Goal: Task Accomplishment & Management: Use online tool/utility

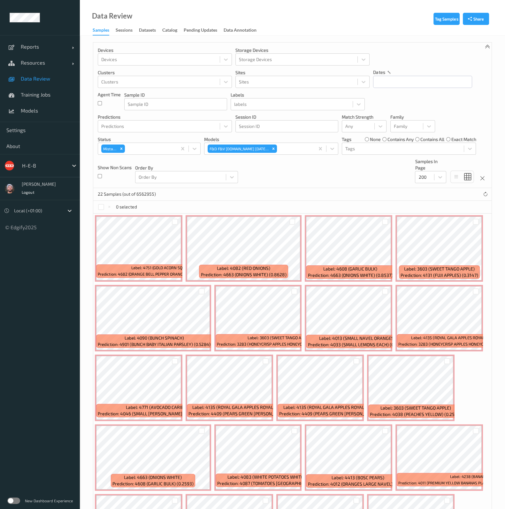
click at [246, 179] on div "Devices Devices Storage Devices Storage Devices Clusters Clusters Sites Sites d…" at bounding box center [292, 114] width 398 height 145
click at [49, 81] on span "Data Review" at bounding box center [47, 78] width 53 height 6
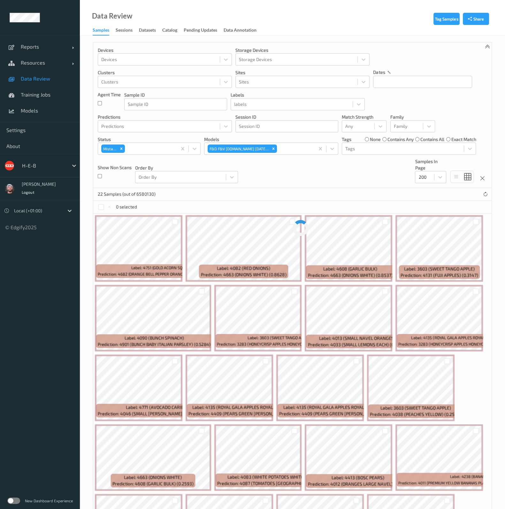
click at [53, 77] on span "Data Review" at bounding box center [47, 78] width 53 height 6
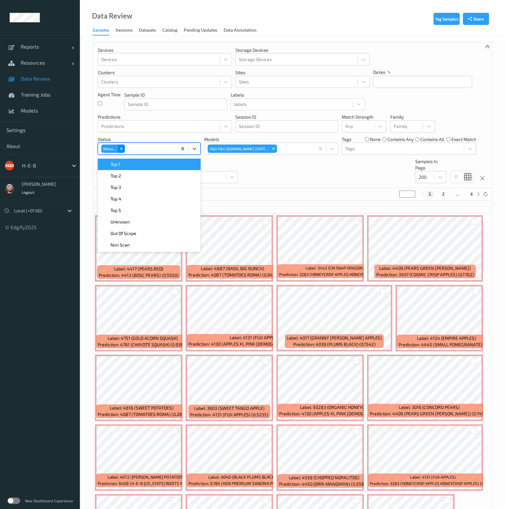
click at [118, 149] on div "Mistake" at bounding box center [113, 148] width 24 height 8
click at [120, 148] on icon "Remove Mistake" at bounding box center [121, 148] width 4 height 4
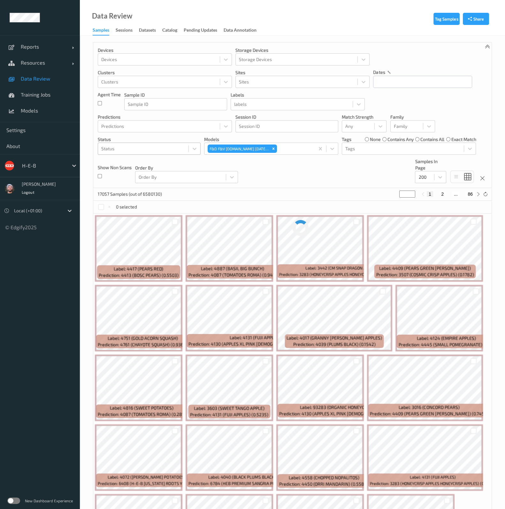
click at [37, 330] on ul "Reports Default Report Customized Report Resources Devices Clusters Sites Data …" at bounding box center [40, 254] width 80 height 509
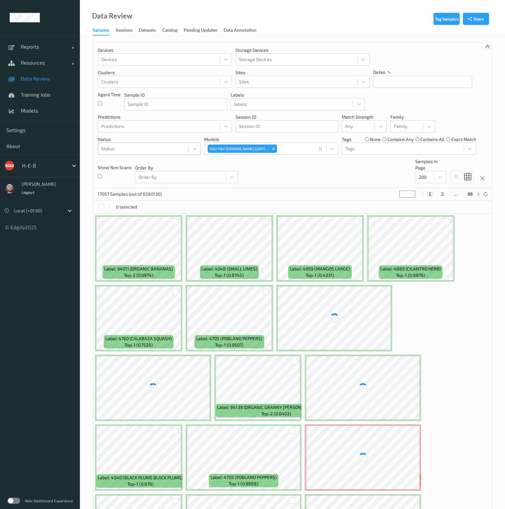
click at [164, 145] on div at bounding box center [143, 149] width 84 height 8
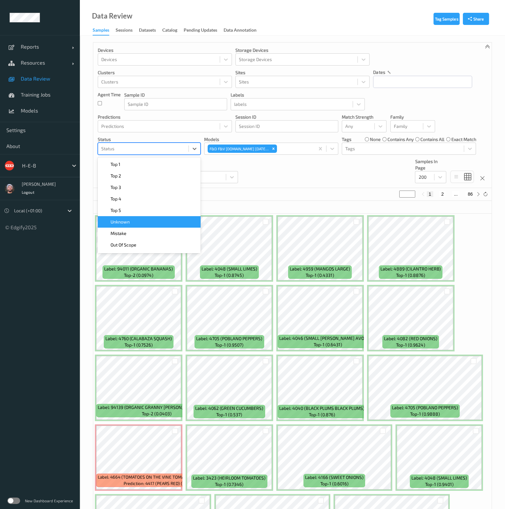
drag, startPoint x: 131, startPoint y: 221, endPoint x: 211, endPoint y: 188, distance: 86.6
click at [131, 221] on div "Unknown" at bounding box center [149, 222] width 95 height 6
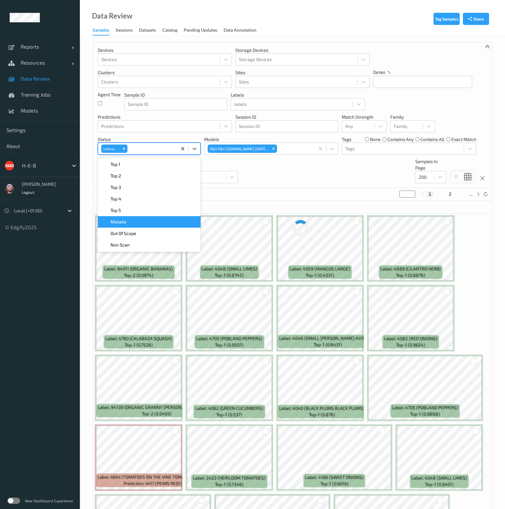
click at [230, 165] on p "Order By" at bounding box center [186, 168] width 103 height 6
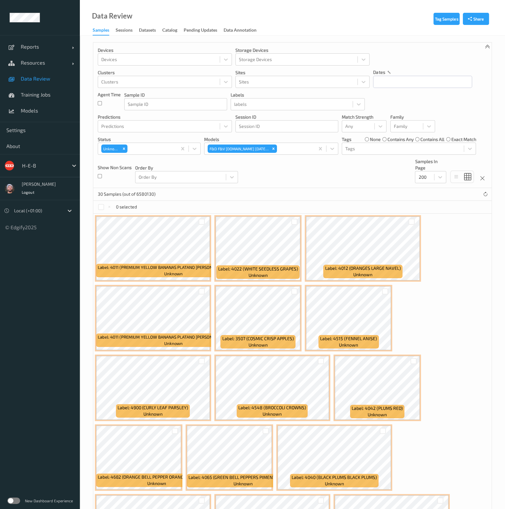
click at [302, 196] on div "30 Samples (out of 6580130)" at bounding box center [292, 194] width 398 height 13
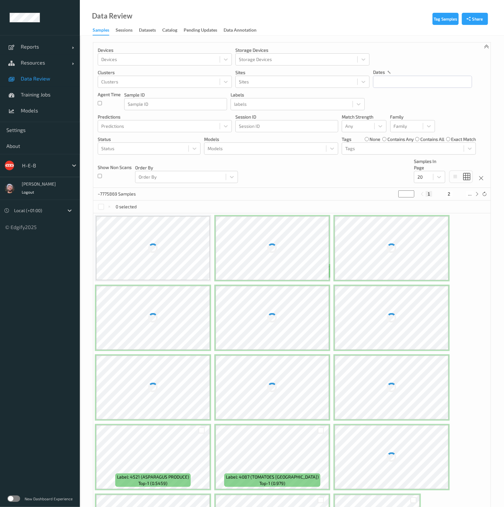
click at [52, 159] on div "H-E-B" at bounding box center [49, 165] width 61 height 12
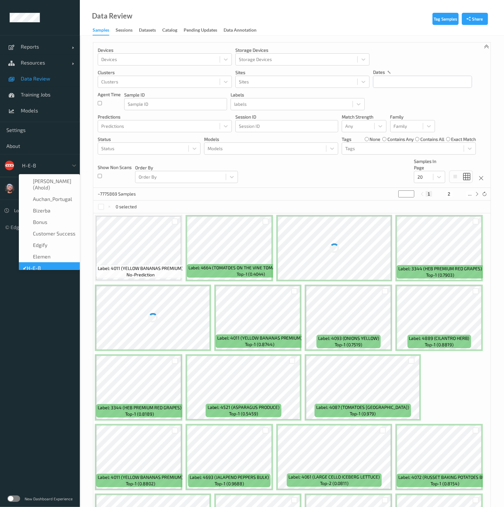
scroll to position [8, 0]
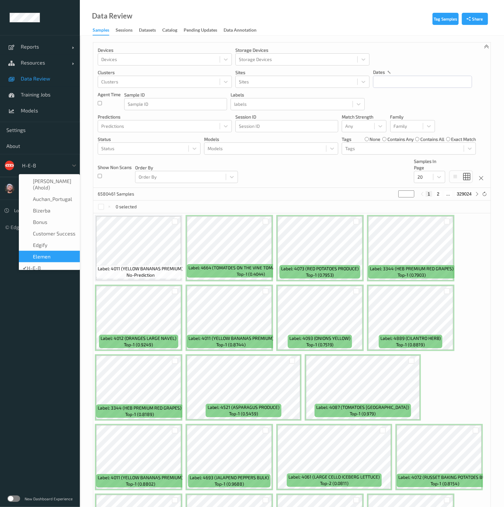
click at [19, 500] on label at bounding box center [13, 499] width 13 height 6
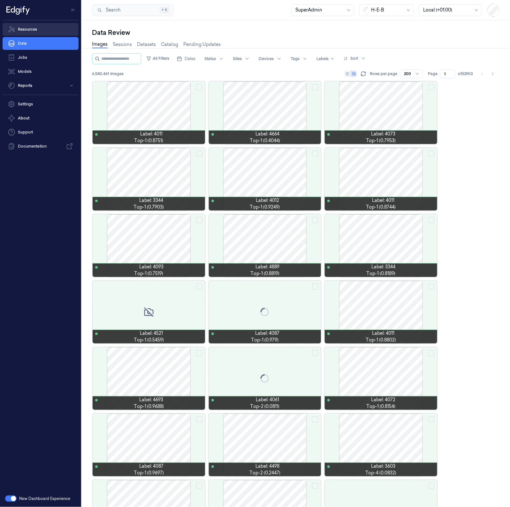
click at [34, 30] on link "Resources" at bounding box center [41, 29] width 76 height 13
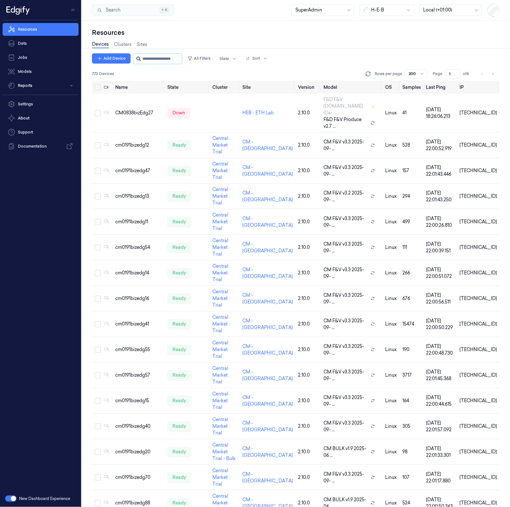
click at [170, 55] on input "string" at bounding box center [161, 59] width 38 height 10
click at [213, 63] on button "All Filters" at bounding box center [199, 58] width 28 height 10
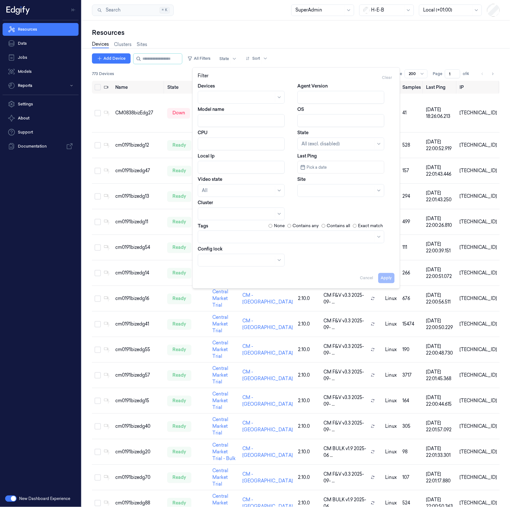
click at [235, 210] on div at bounding box center [238, 214] width 72 height 9
click at [231, 238] on div "Central Market Trial" at bounding box center [223, 238] width 43 height 7
click at [250, 35] on div "Resources" at bounding box center [296, 32] width 408 height 9
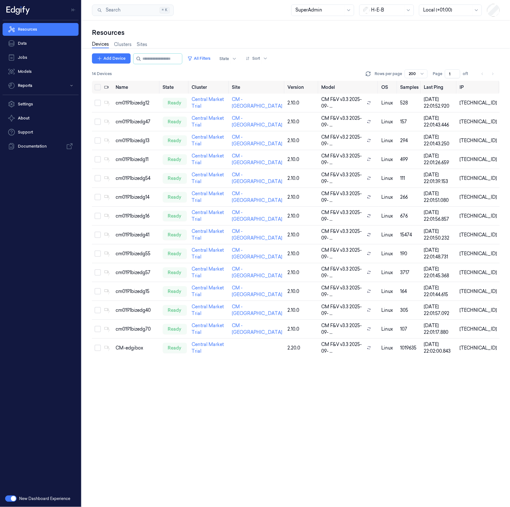
click at [316, 392] on div "Name State Cluster Site Version Model OS Samples Last Ping IP cm0191bizedg12 re…" at bounding box center [296, 294] width 408 height 427
click at [136, 139] on div "cm0191bizedg13" at bounding box center [137, 140] width 42 height 7
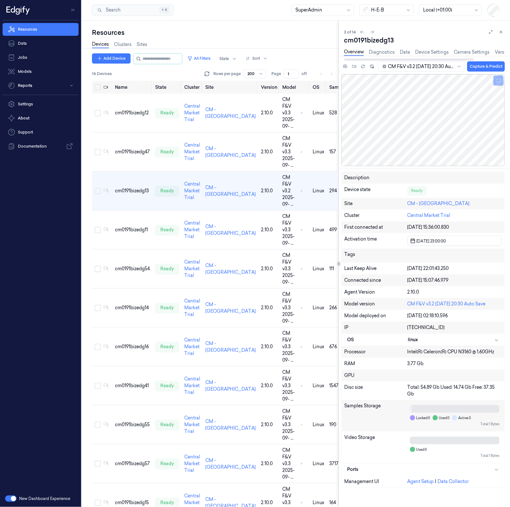
click at [376, 42] on div "cm0191bizedg13" at bounding box center [424, 40] width 161 height 9
copy div "cm0191bizedg13"
click at [12, 497] on button "button" at bounding box center [11, 499] width 12 height 6
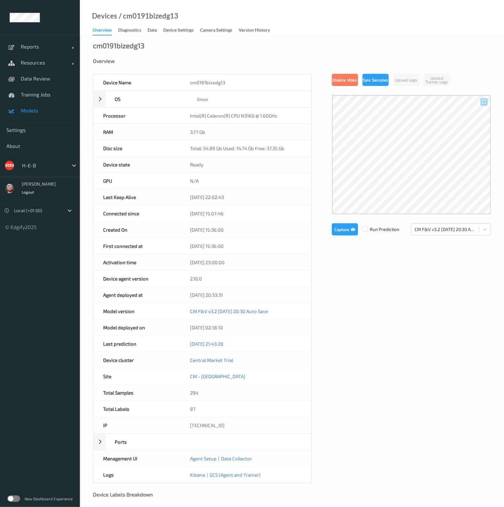
click at [53, 113] on span "Models" at bounding box center [47, 110] width 53 height 6
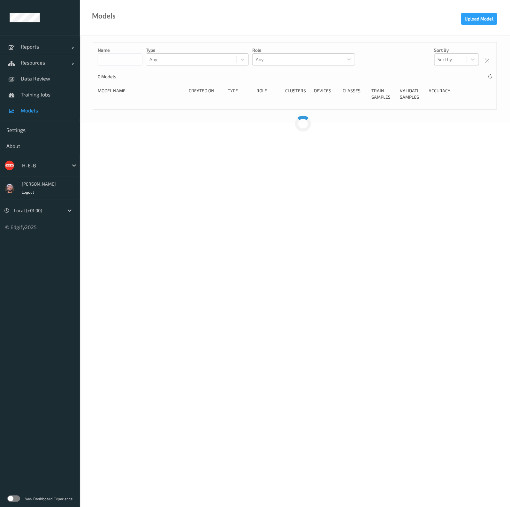
click at [221, 73] on div "0 Models" at bounding box center [295, 76] width 404 height 13
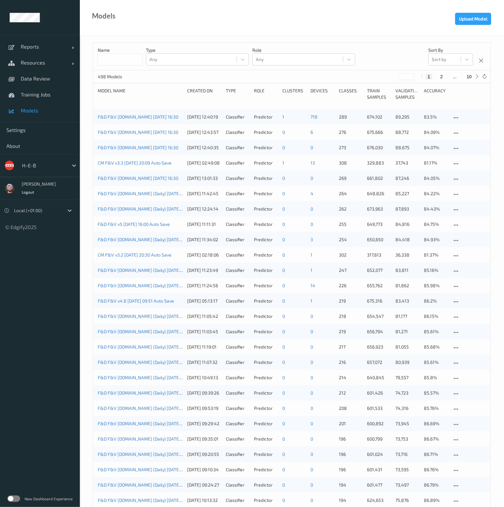
click at [152, 88] on div "Model Name" at bounding box center [140, 94] width 85 height 13
click at [156, 117] on link "F&D F&V [DOMAIN_NAME] [DATE] 16:30" at bounding box center [138, 116] width 81 height 5
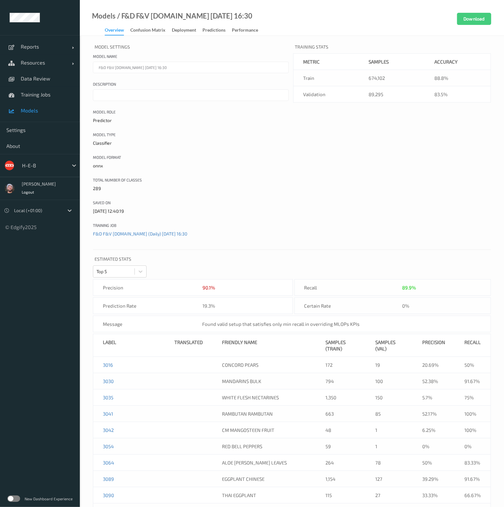
click at [40, 104] on link "Models" at bounding box center [40, 111] width 80 height 16
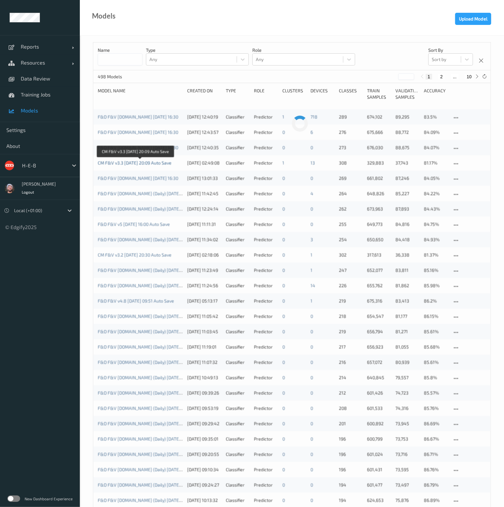
click at [142, 163] on link "CM F&V v3.3 [DATE] 20:09 Auto Save" at bounding box center [135, 162] width 74 height 5
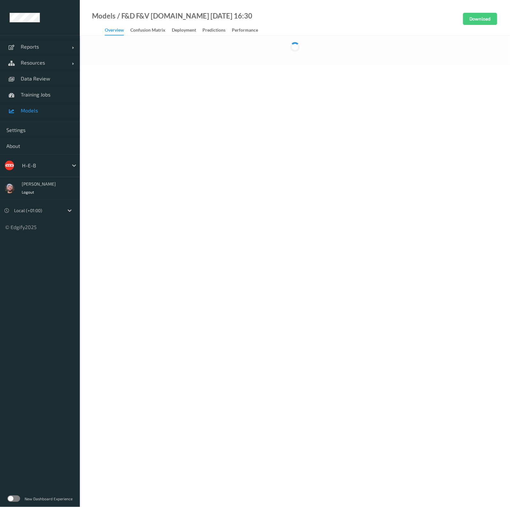
click at [171, 32] on link "Confusion matrix" at bounding box center [151, 30] width 42 height 9
click at [174, 29] on div "Deployment" at bounding box center [184, 31] width 24 height 8
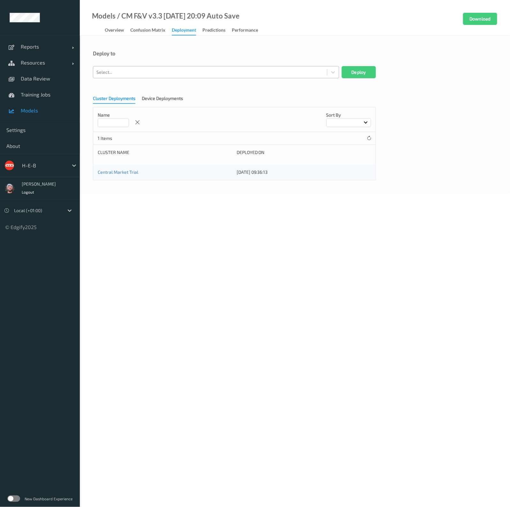
click at [148, 74] on div at bounding box center [209, 72] width 227 height 8
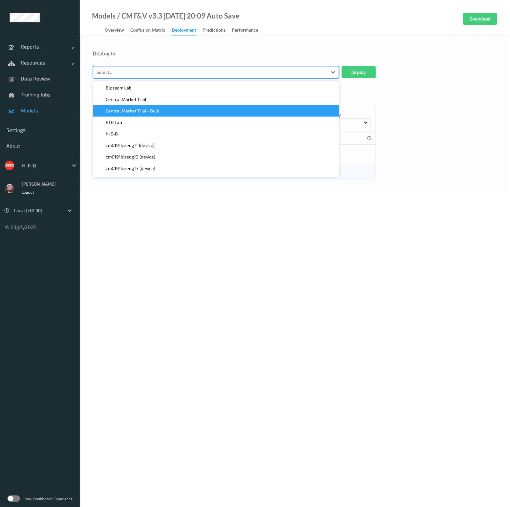
paste input "cm0191bizedg13"
type input "cm0191bizedg13"
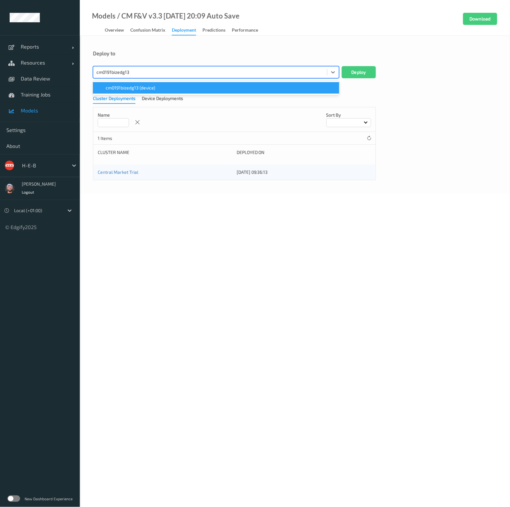
click at [149, 87] on span "cm0191bizedg13 (device)" at bounding box center [131, 88] width 50 height 6
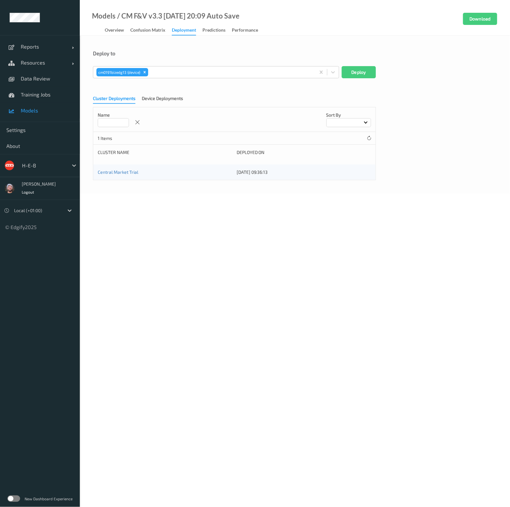
click at [181, 56] on div "Deploy to" at bounding box center [295, 53] width 404 height 6
click at [168, 98] on div "Device Deployments" at bounding box center [162, 99] width 41 height 8
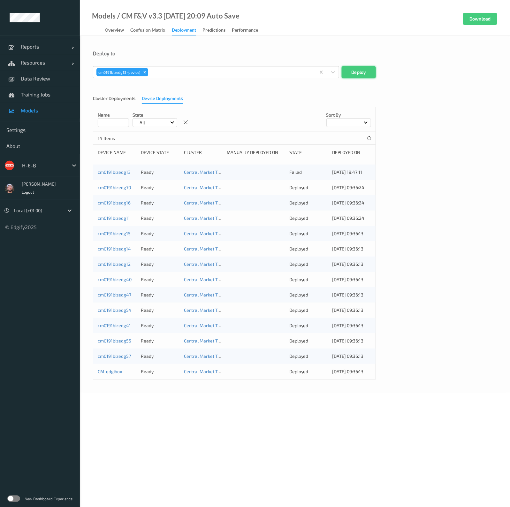
click at [347, 71] on button "Deploy" at bounding box center [359, 72] width 34 height 12
click at [434, 119] on div "Cluster Deployments Device Deployments Name State All Sort by 14 Items Device N…" at bounding box center [295, 235] width 404 height 288
click at [404, 54] on div "Deploy to" at bounding box center [295, 53] width 404 height 6
click at [45, 79] on span "Data Review" at bounding box center [47, 78] width 53 height 6
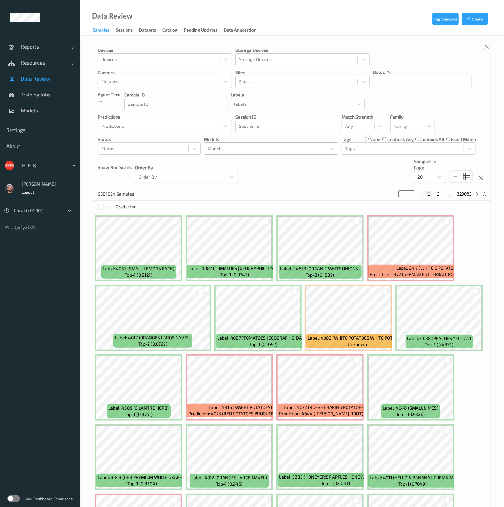
click at [231, 150] on div at bounding box center [265, 149] width 115 height 8
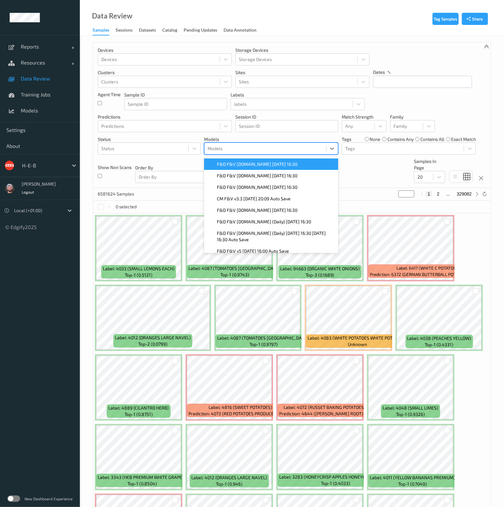
click at [252, 163] on span "F&D F&V [DOMAIN_NAME] [DATE] 16:30" at bounding box center [257, 164] width 81 height 6
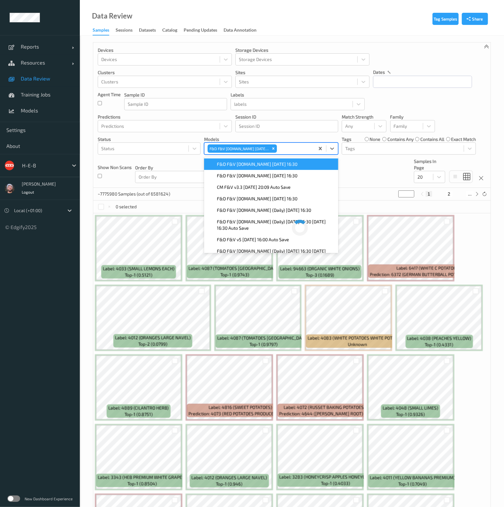
click at [394, 170] on div "Devices Devices Storage Devices Storage Devices Clusters Clusters Sites Sites d…" at bounding box center [291, 114] width 397 height 145
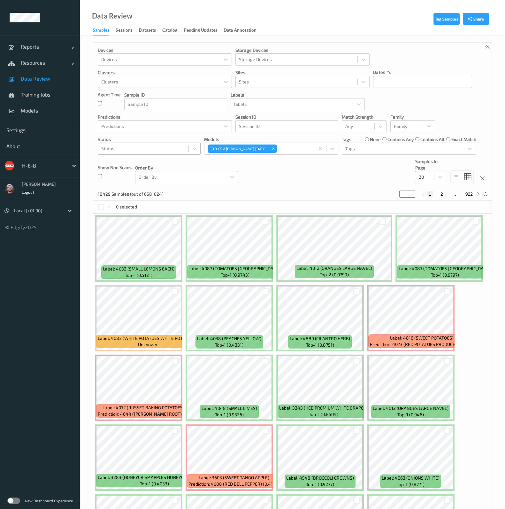
click at [154, 147] on div at bounding box center [143, 149] width 84 height 8
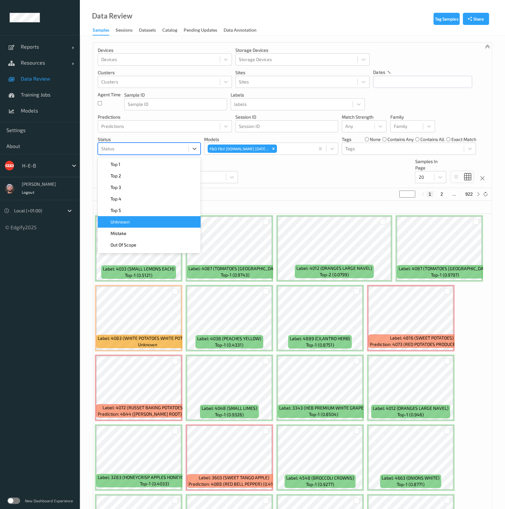
click at [137, 217] on div "Unknown" at bounding box center [149, 222] width 103 height 12
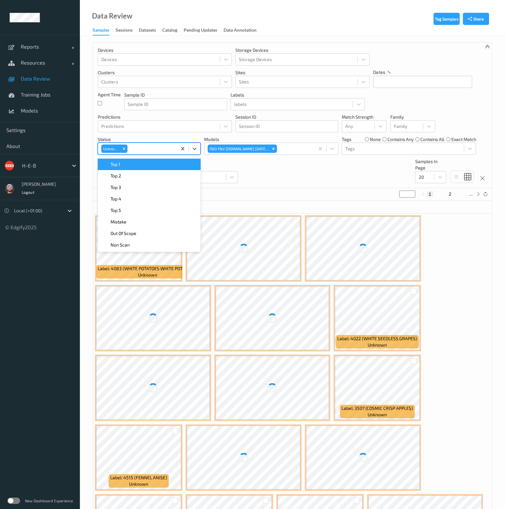
click at [264, 172] on div "Devices Devices Storage Devices Storage Devices Clusters Clusters Sites Sites d…" at bounding box center [292, 114] width 398 height 145
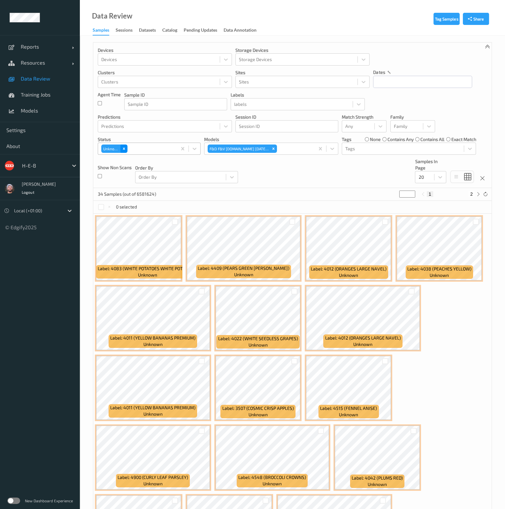
click at [125, 149] on icon "Remove Unknown" at bounding box center [124, 148] width 4 height 4
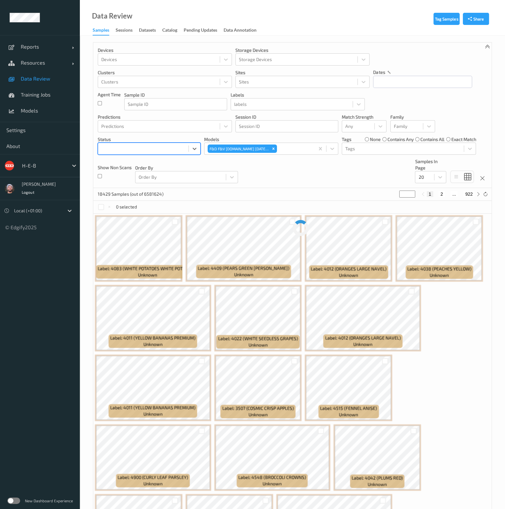
click at [131, 145] on div at bounding box center [143, 149] width 84 height 8
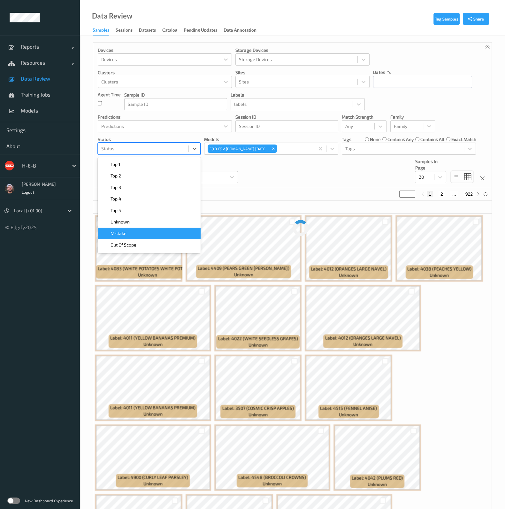
click at [142, 229] on div "Mistake" at bounding box center [149, 233] width 103 height 12
